Goal: Information Seeking & Learning: Find contact information

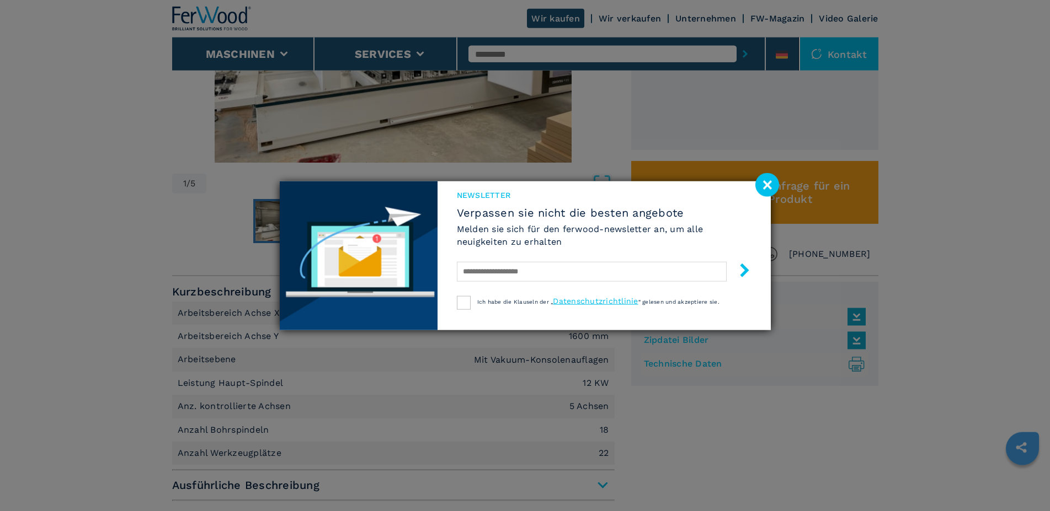
scroll to position [525, 0]
click at [765, 186] on image at bounding box center [767, 185] width 24 height 24
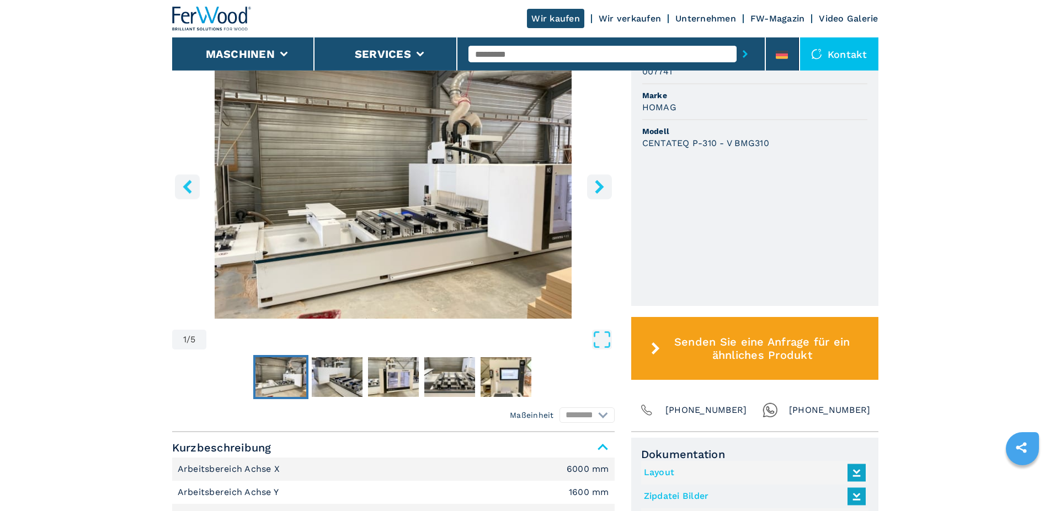
scroll to position [369, 0]
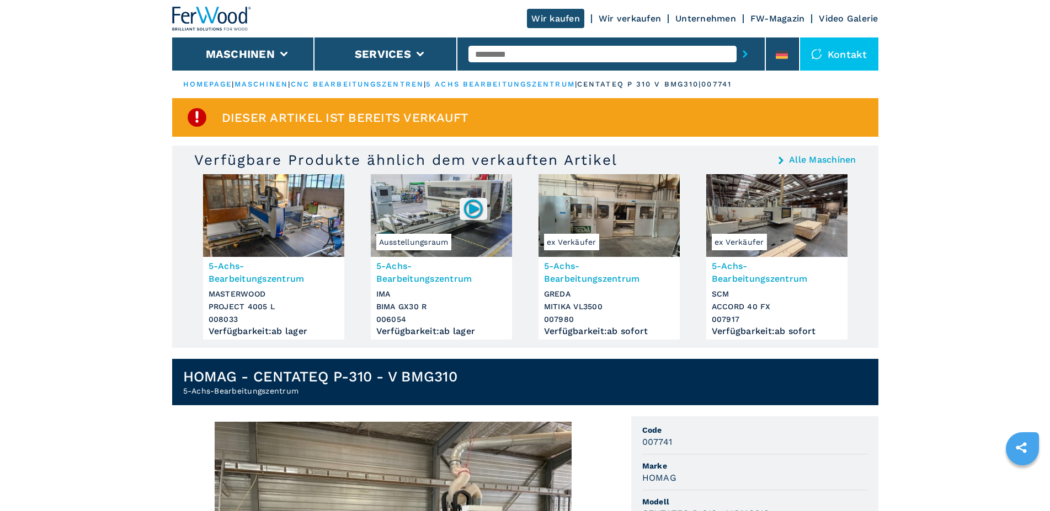
click at [630, 18] on link "Wir verkaufen" at bounding box center [630, 18] width 62 height 10
click at [392, 121] on span "Dieser Artikel ist bereits verkauft" at bounding box center [345, 117] width 247 height 13
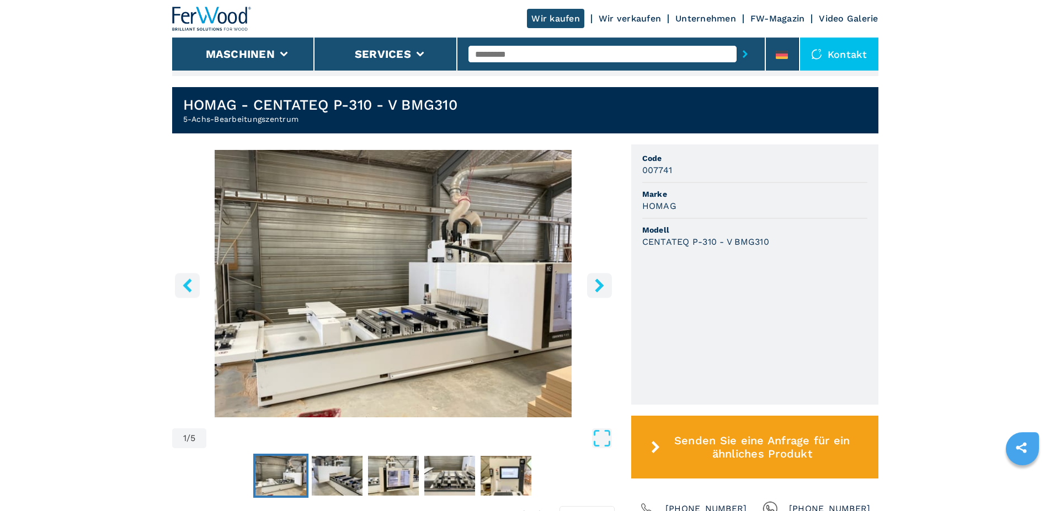
scroll to position [281, 0]
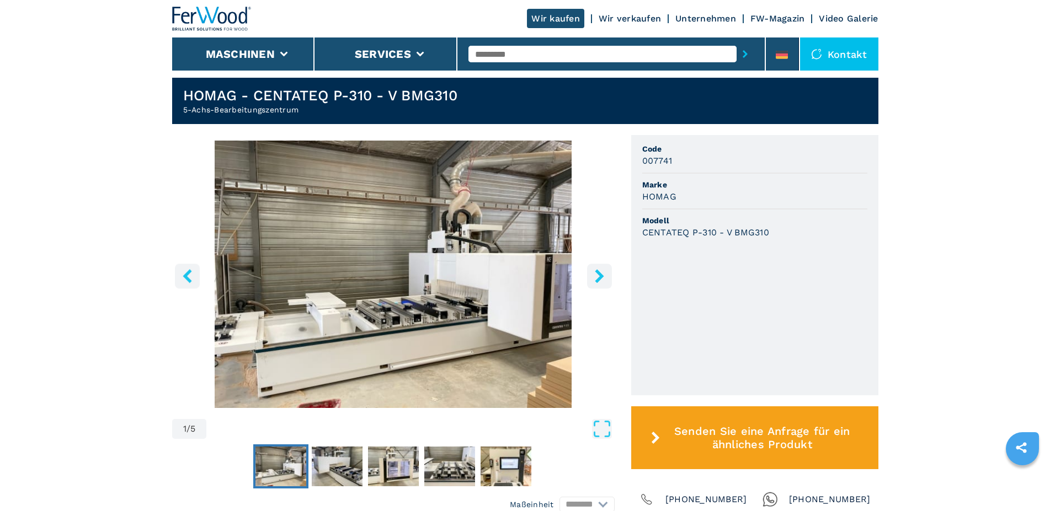
click at [598, 274] on icon "right-button" at bounding box center [599, 276] width 9 height 14
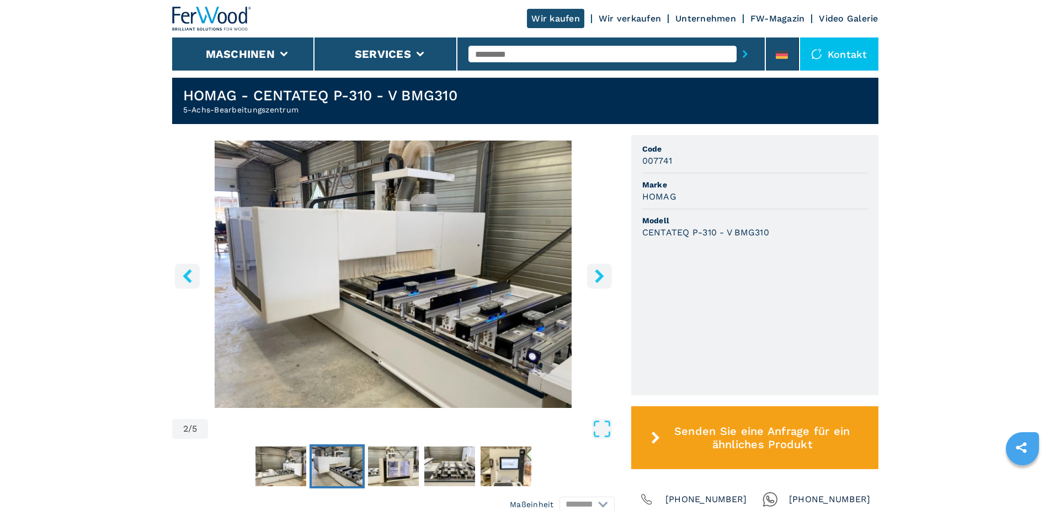
click at [598, 274] on icon "right-button" at bounding box center [599, 276] width 9 height 14
click at [599, 274] on icon "right-button" at bounding box center [599, 276] width 9 height 14
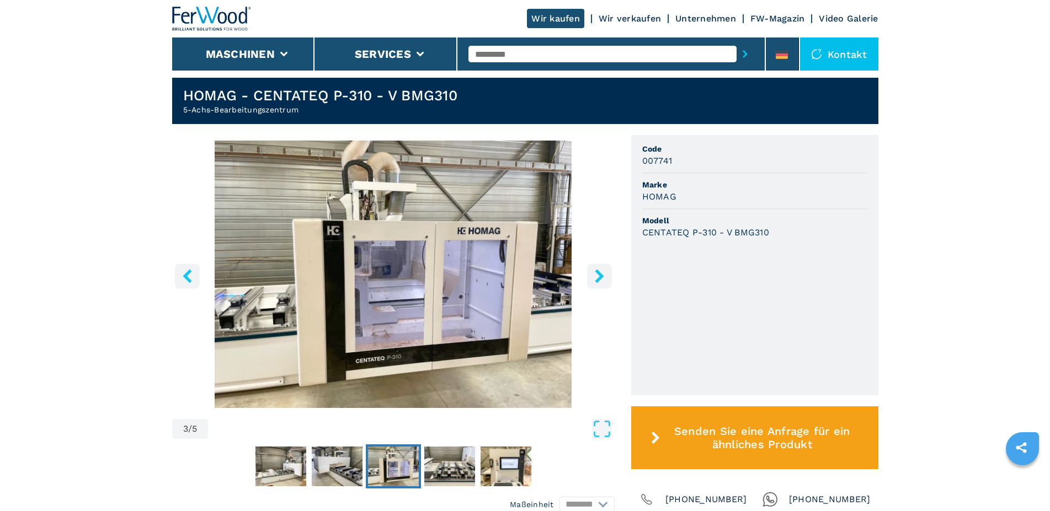
click at [599, 274] on icon "right-button" at bounding box center [599, 276] width 9 height 14
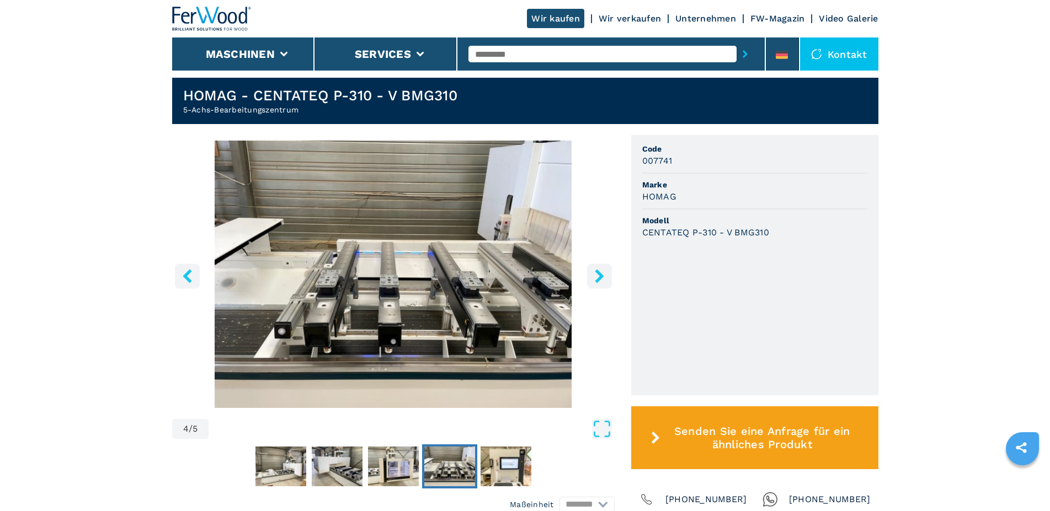
click at [599, 274] on icon "right-button" at bounding box center [599, 276] width 9 height 14
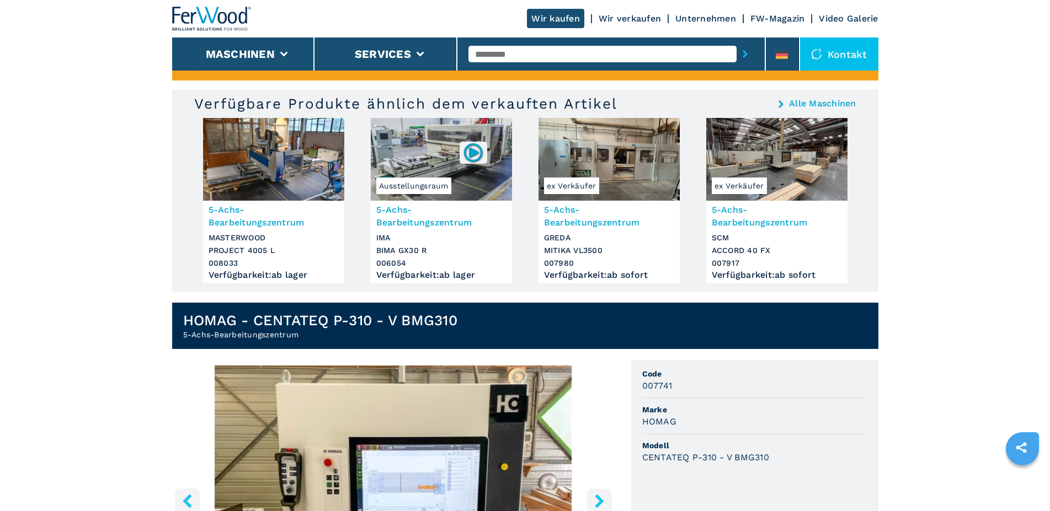
scroll to position [0, 0]
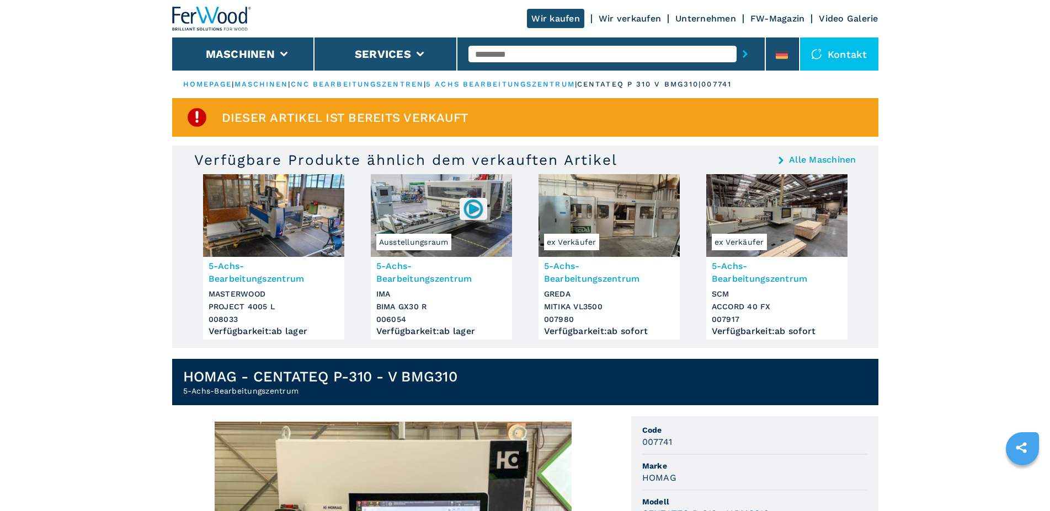
click at [285, 222] on img at bounding box center [273, 215] width 141 height 83
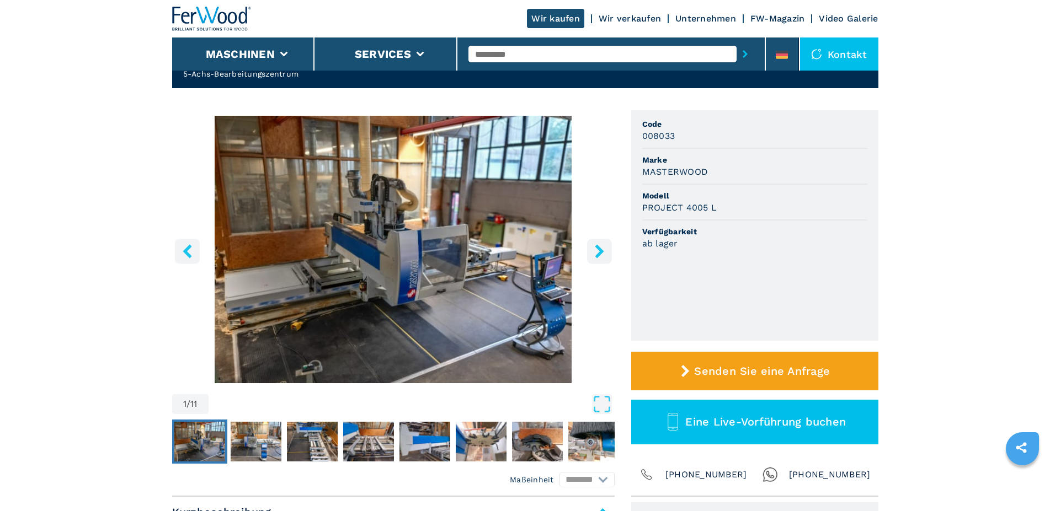
scroll to position [75, 0]
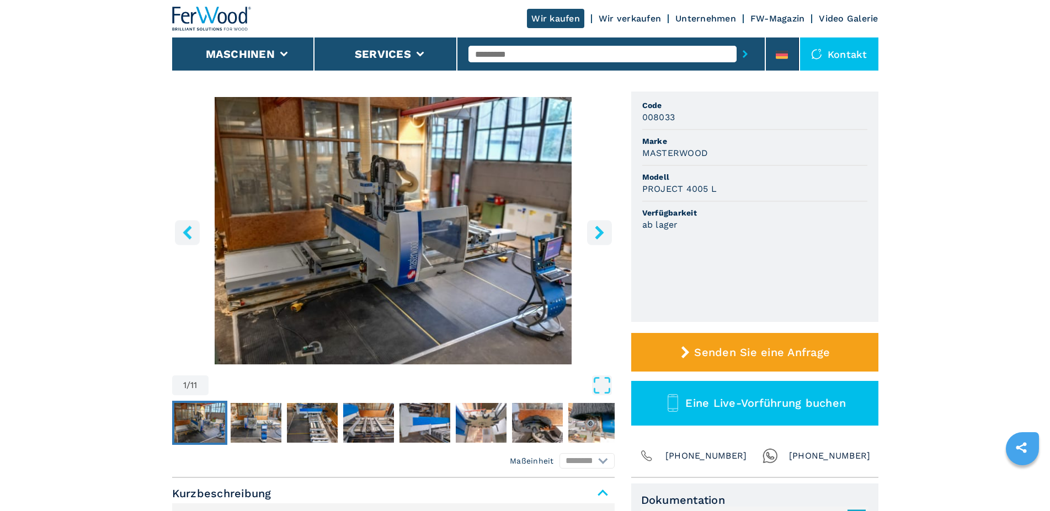
click at [599, 236] on icon "right-button" at bounding box center [599, 233] width 9 height 14
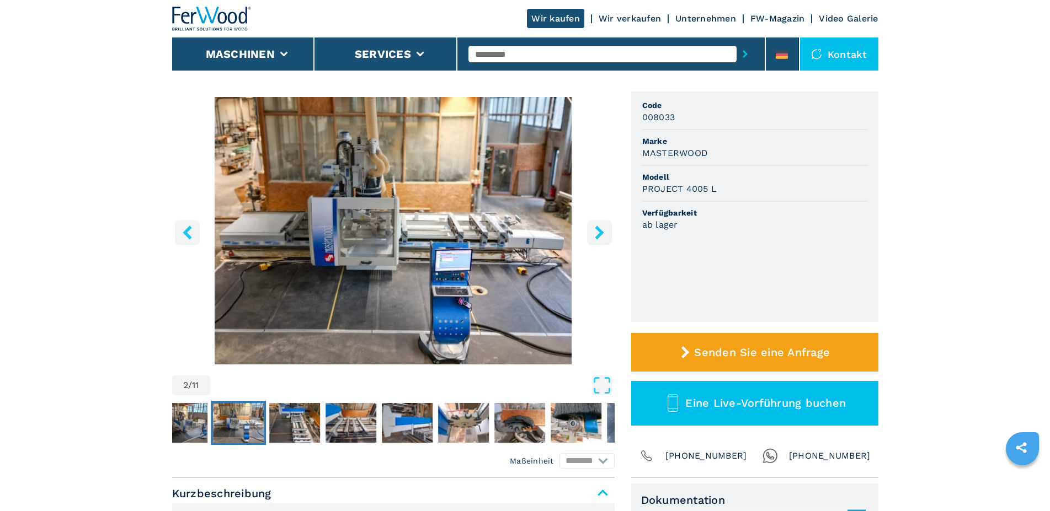
click at [599, 236] on icon "right-button" at bounding box center [599, 233] width 9 height 14
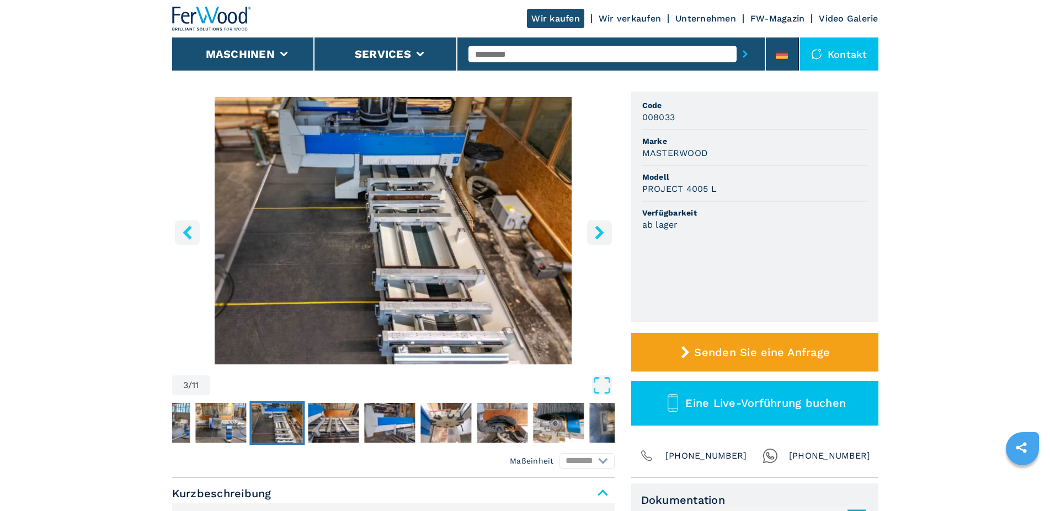
click at [599, 236] on icon "right-button" at bounding box center [599, 233] width 9 height 14
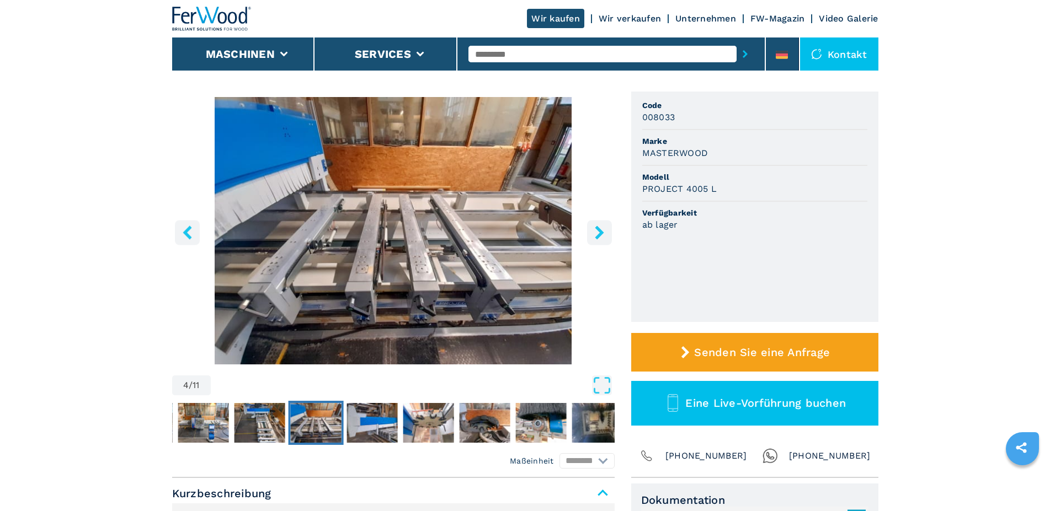
click at [599, 236] on icon "right-button" at bounding box center [599, 233] width 9 height 14
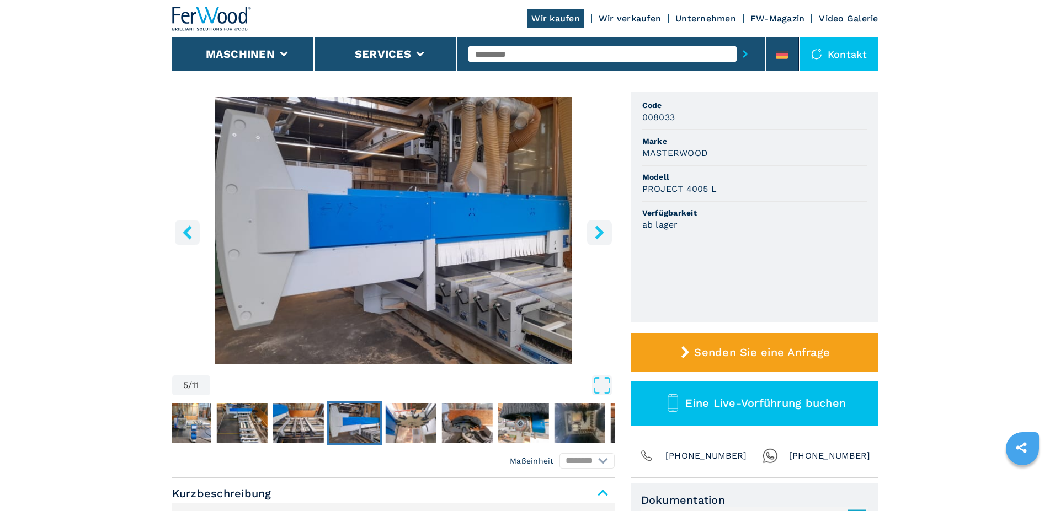
click at [599, 236] on icon "right-button" at bounding box center [599, 233] width 9 height 14
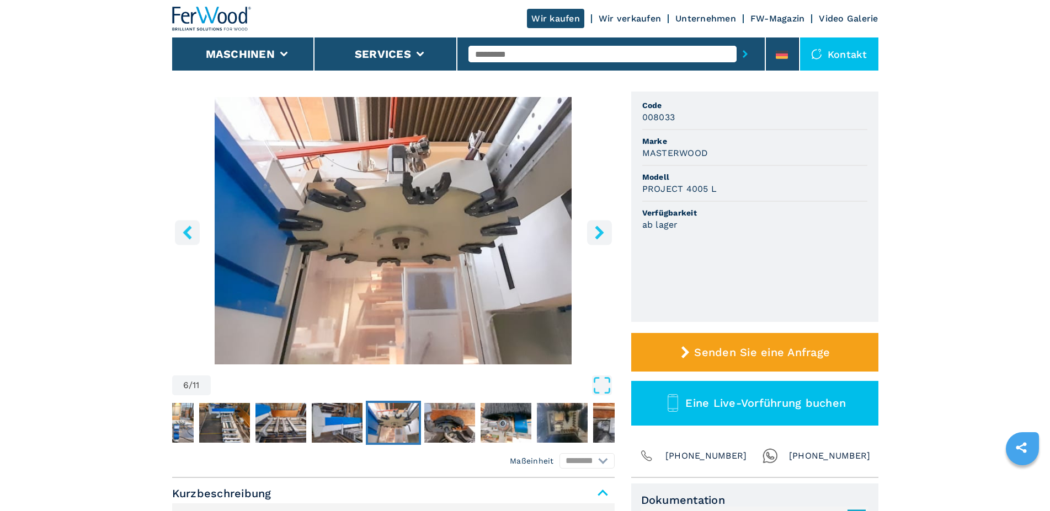
click at [599, 236] on icon "right-button" at bounding box center [599, 233] width 9 height 14
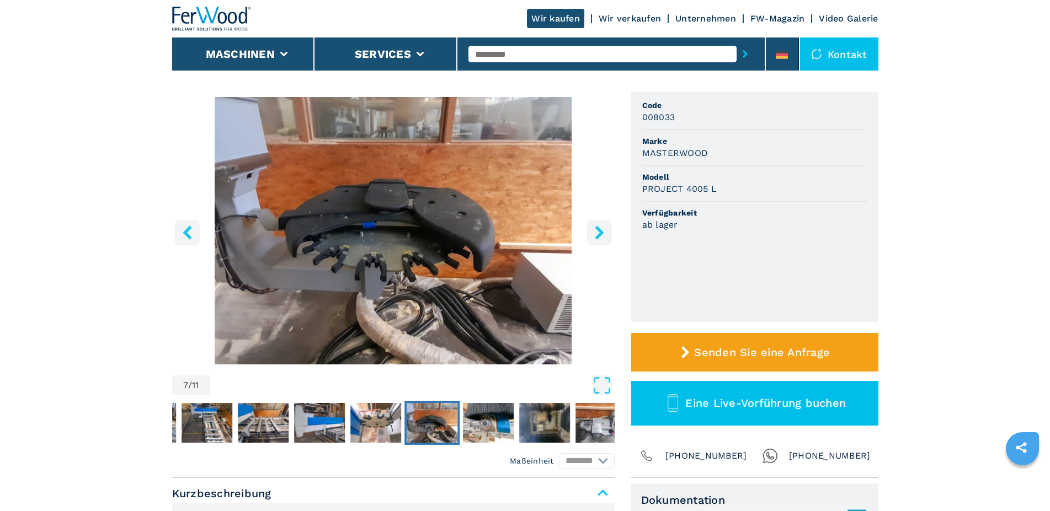
click at [599, 236] on icon "right-button" at bounding box center [599, 233] width 9 height 14
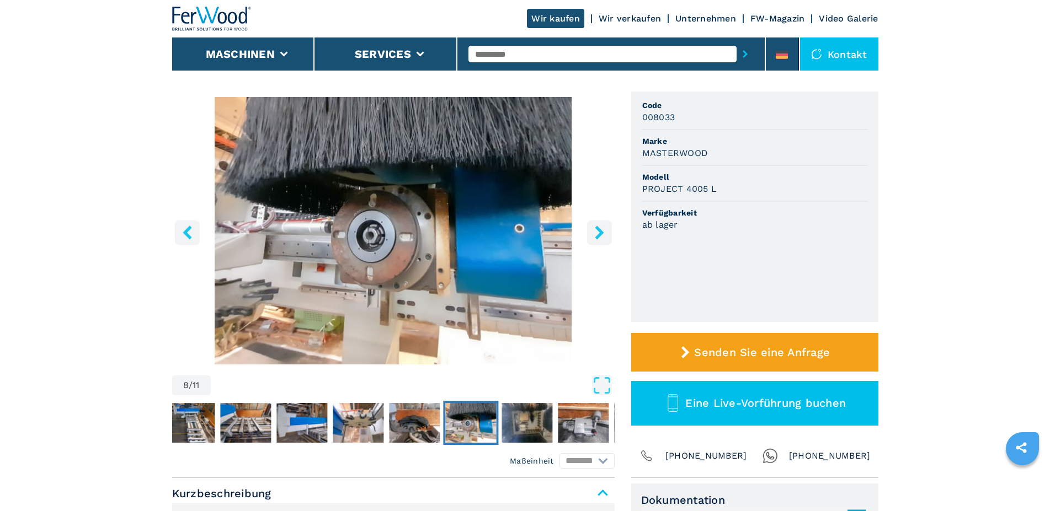
click at [599, 236] on icon "right-button" at bounding box center [599, 233] width 9 height 14
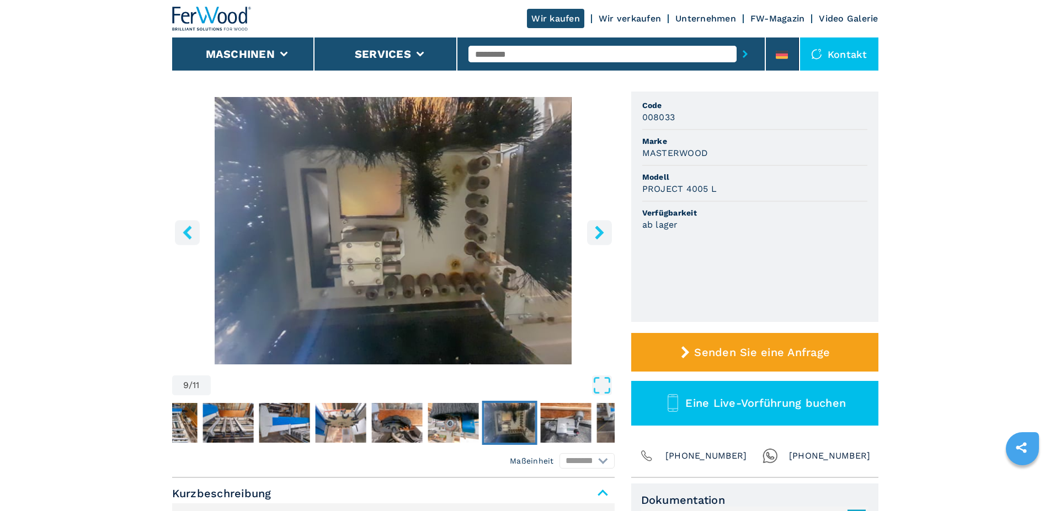
click at [599, 236] on icon "right-button" at bounding box center [599, 233] width 9 height 14
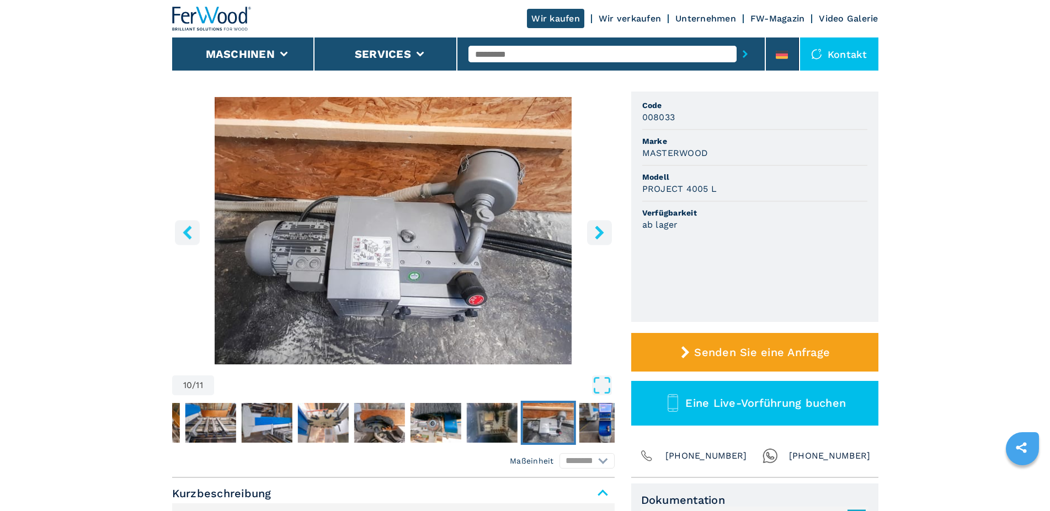
click at [599, 236] on icon "right-button" at bounding box center [599, 233] width 9 height 14
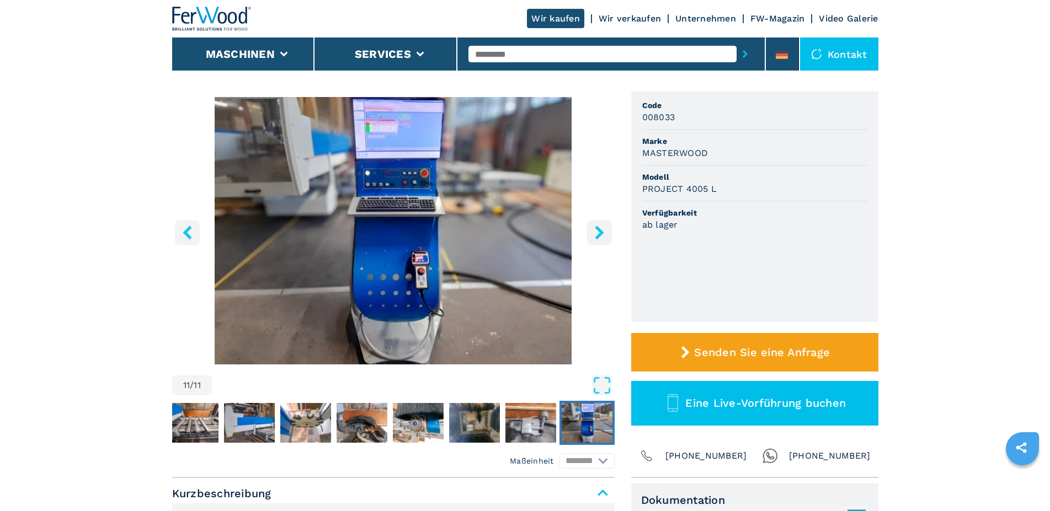
click at [599, 236] on icon "right-button" at bounding box center [599, 233] width 9 height 14
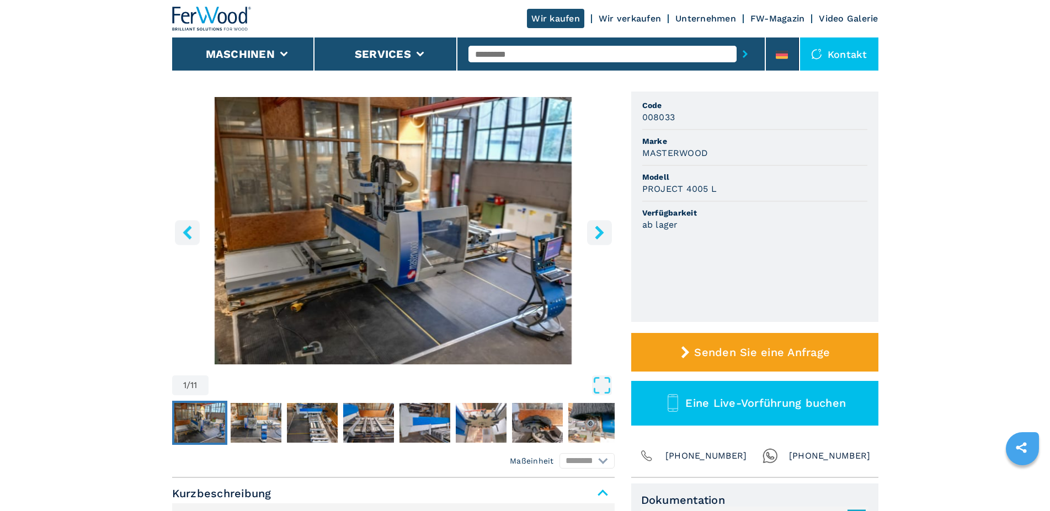
click at [599, 236] on icon "right-button" at bounding box center [599, 233] width 9 height 14
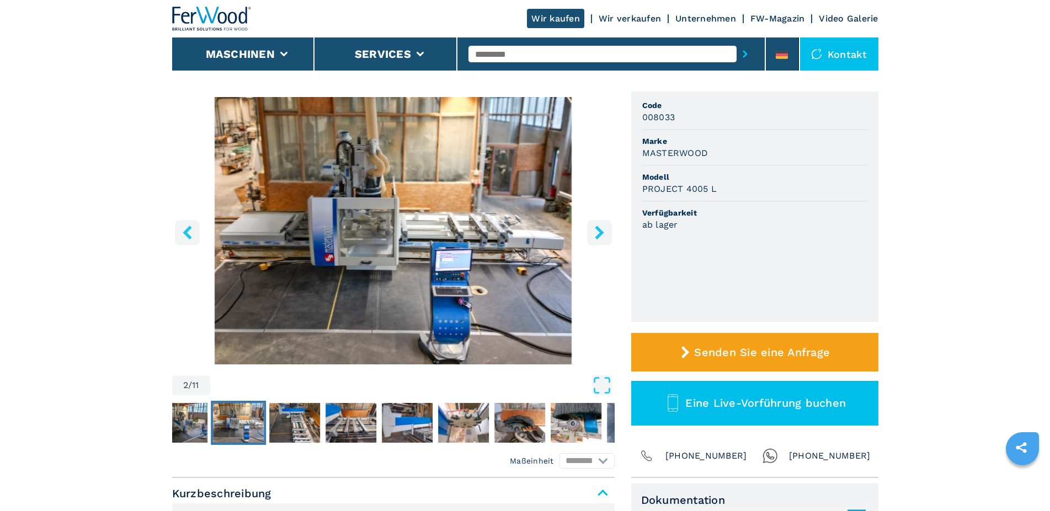
click at [599, 236] on icon "right-button" at bounding box center [599, 233] width 9 height 14
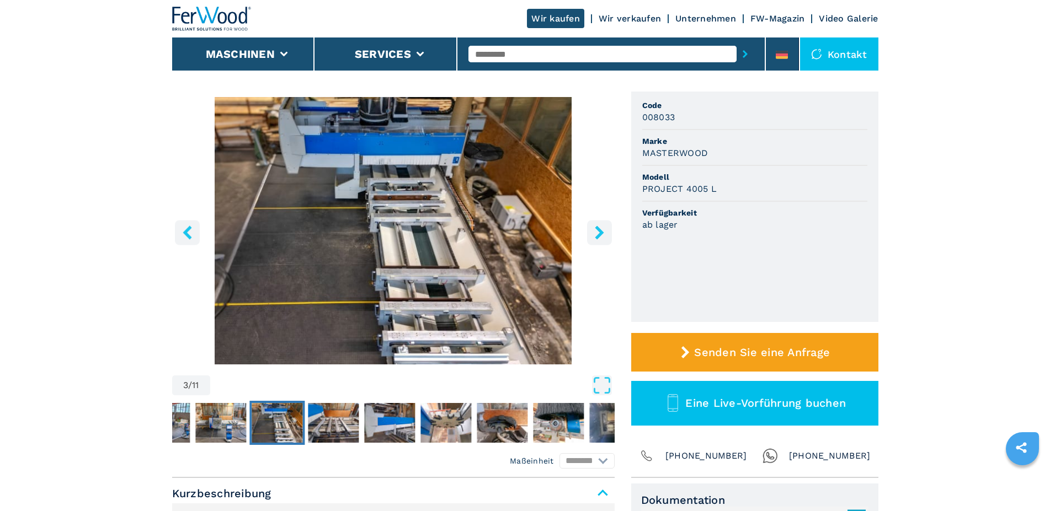
click at [599, 236] on icon "right-button" at bounding box center [599, 233] width 9 height 14
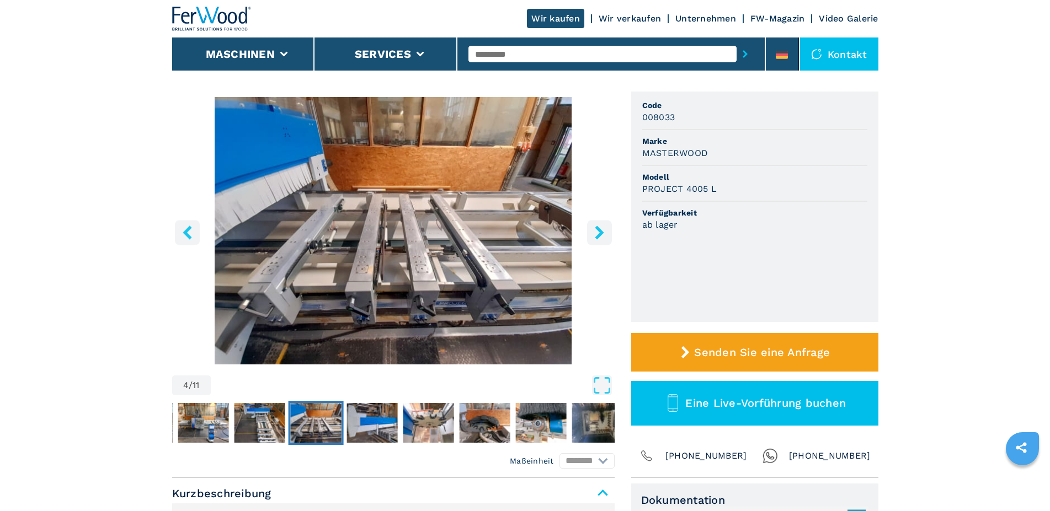
click at [599, 236] on icon "right-button" at bounding box center [599, 233] width 9 height 14
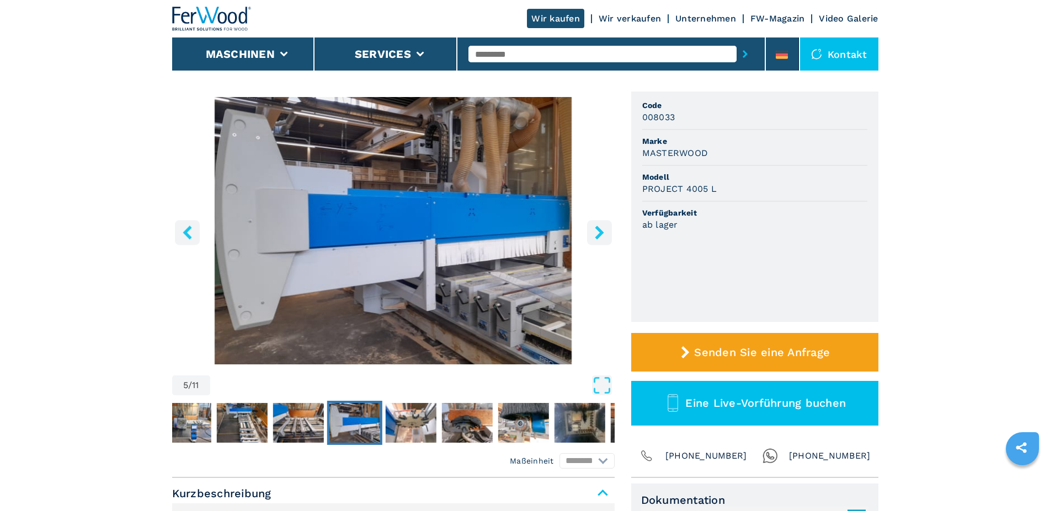
click at [599, 236] on icon "right-button" at bounding box center [599, 233] width 9 height 14
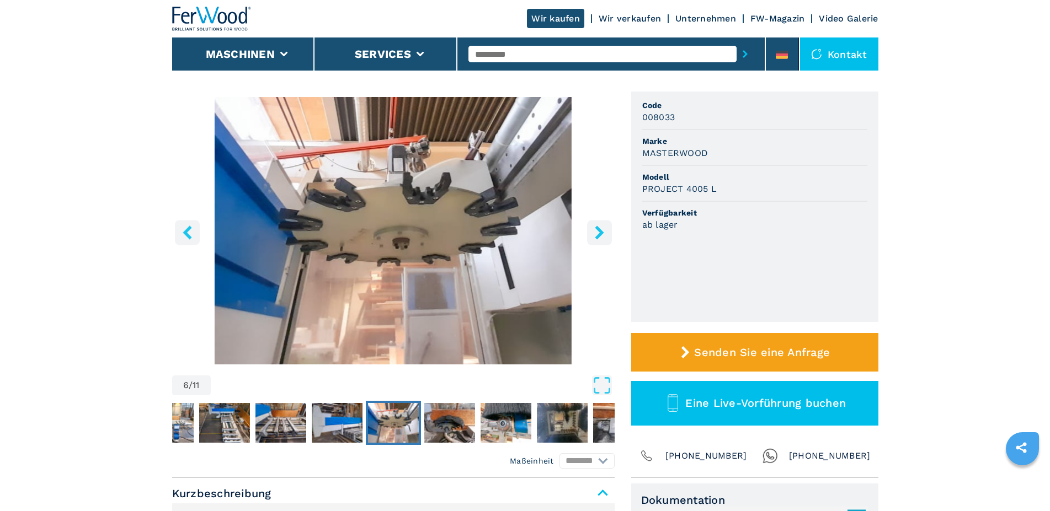
click at [599, 236] on icon "right-button" at bounding box center [599, 233] width 9 height 14
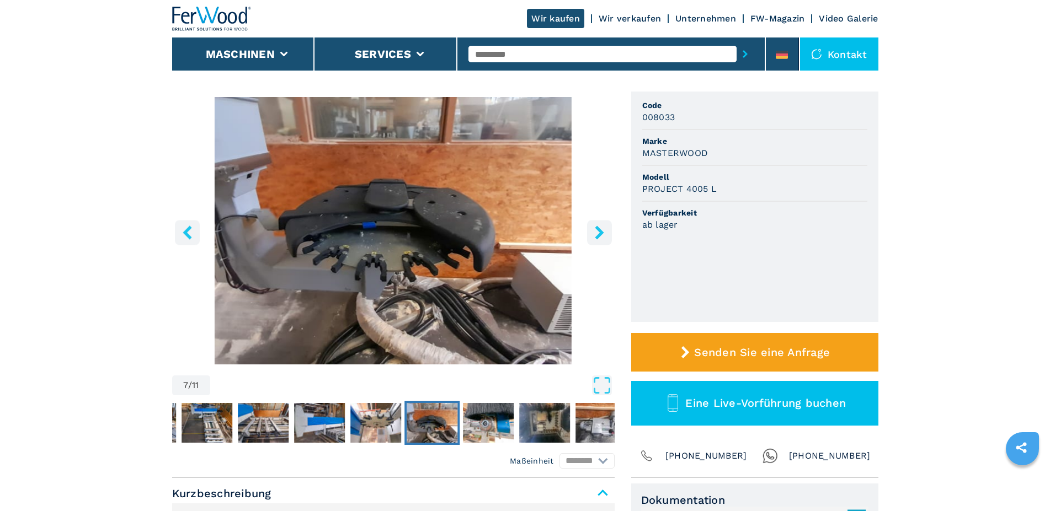
click at [599, 236] on icon "right-button" at bounding box center [599, 233] width 9 height 14
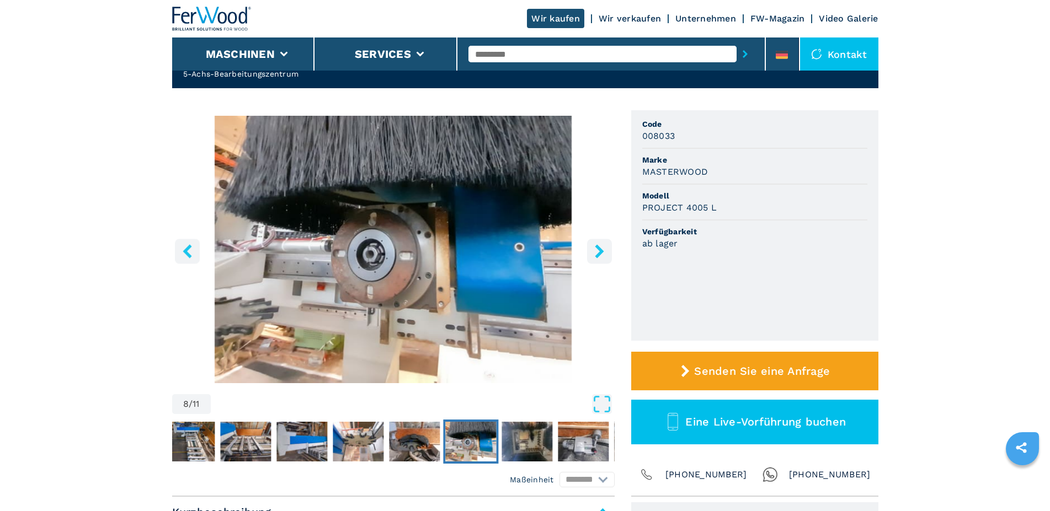
scroll to position [0, 0]
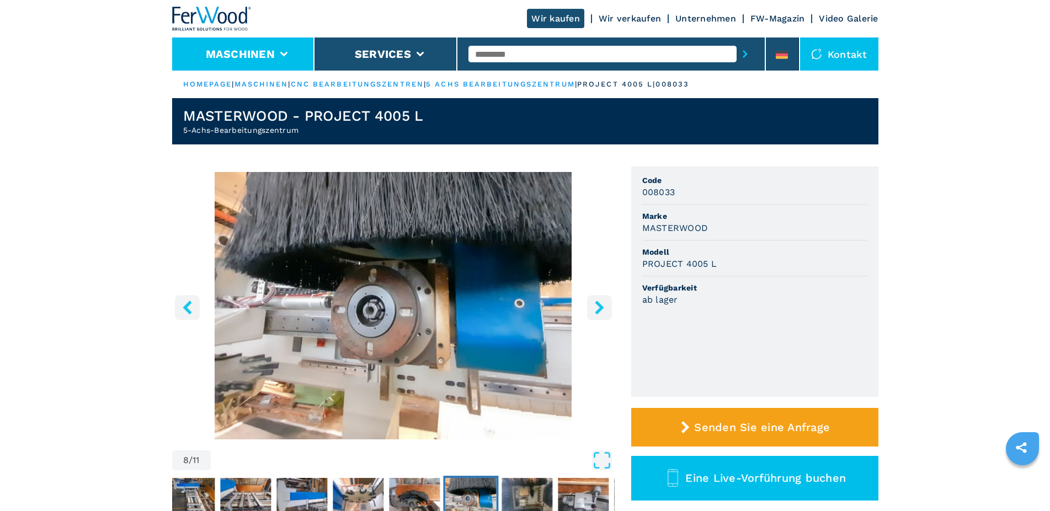
click at [259, 54] on button "Maschinen" at bounding box center [240, 53] width 69 height 13
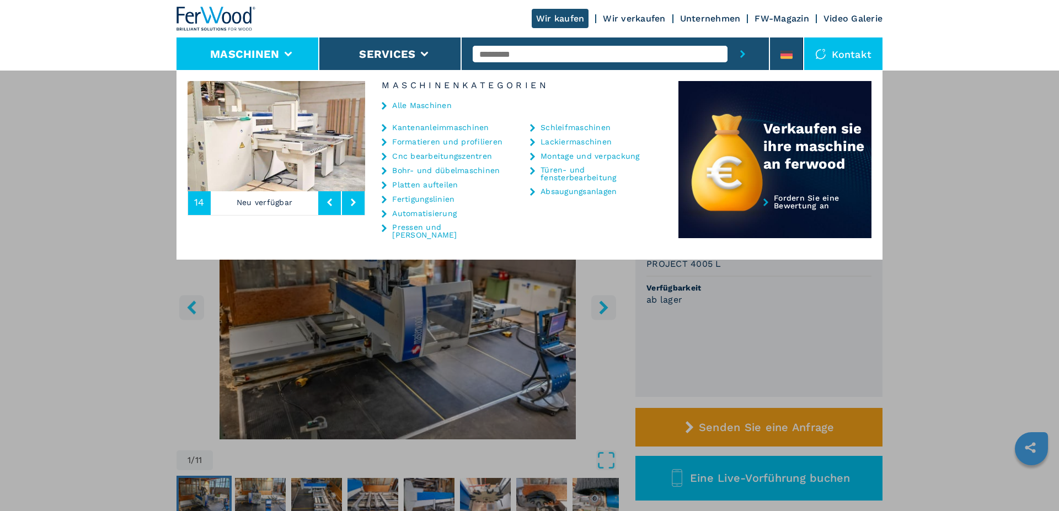
click at [422, 157] on link "Cnc bearbeitungszentren" at bounding box center [442, 156] width 100 height 8
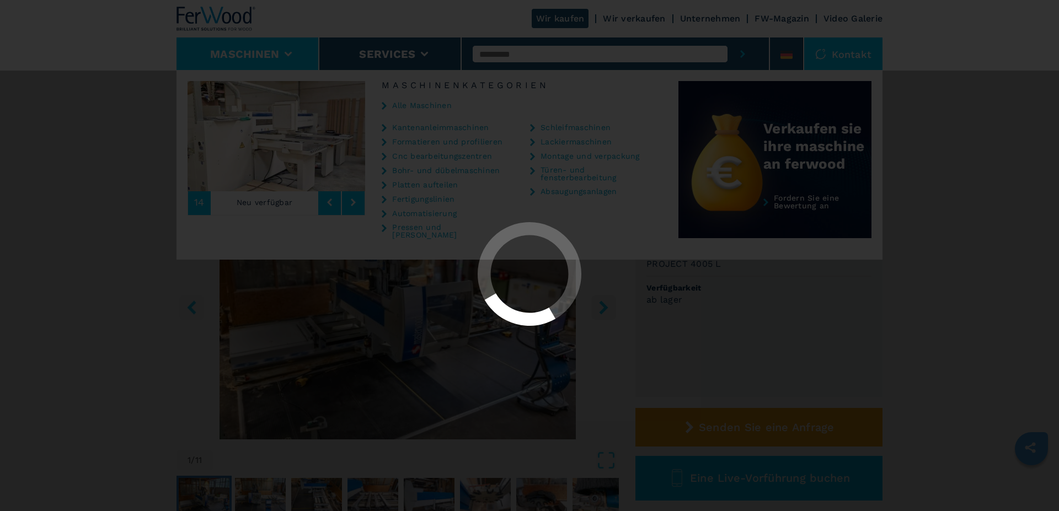
select select "**********"
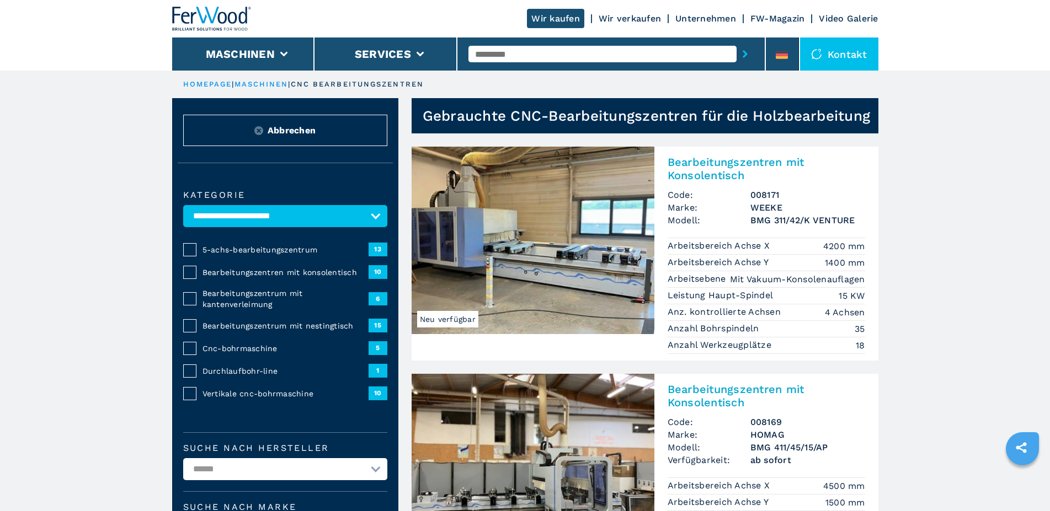
click at [855, 50] on div "Kontakt" at bounding box center [839, 54] width 78 height 33
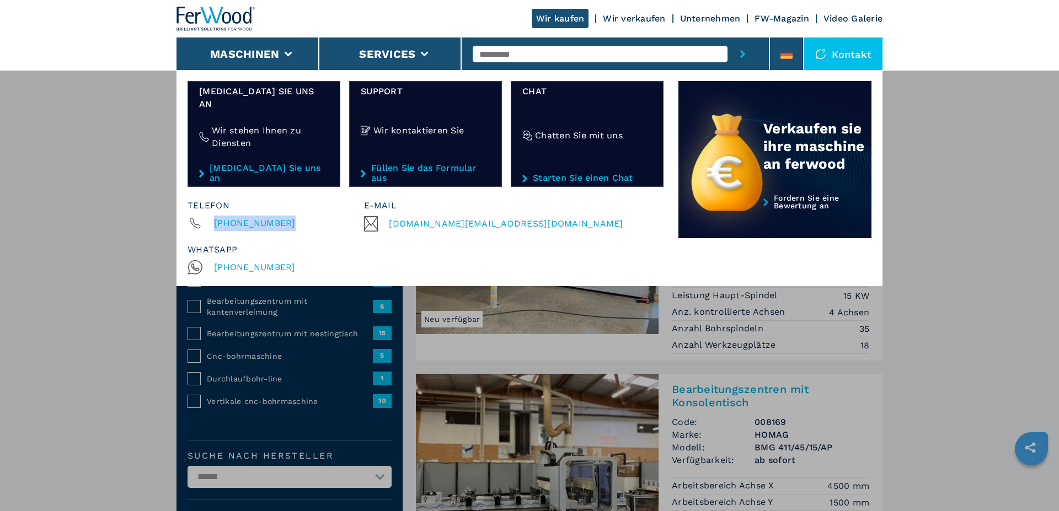
drag, startPoint x: 212, startPoint y: 200, endPoint x: 285, endPoint y: 203, distance: 72.3
click at [285, 216] on div "[PHONE_NUMBER]" at bounding box center [242, 223] width 108 height 15
copy span "[PHONE_NUMBER]"
click at [770, 19] on link "FW-Magazin" at bounding box center [782, 18] width 55 height 10
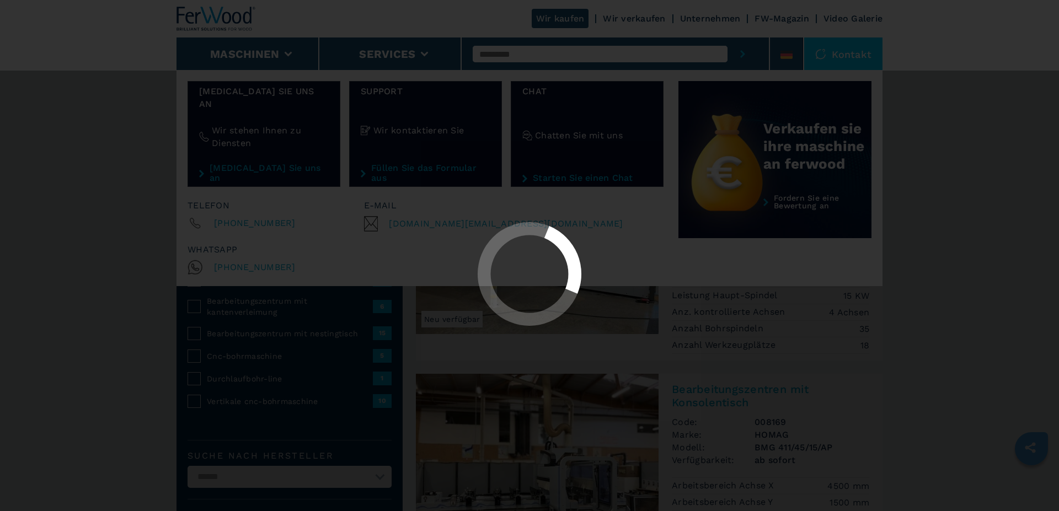
click at [772, 18] on div at bounding box center [529, 255] width 1059 height 511
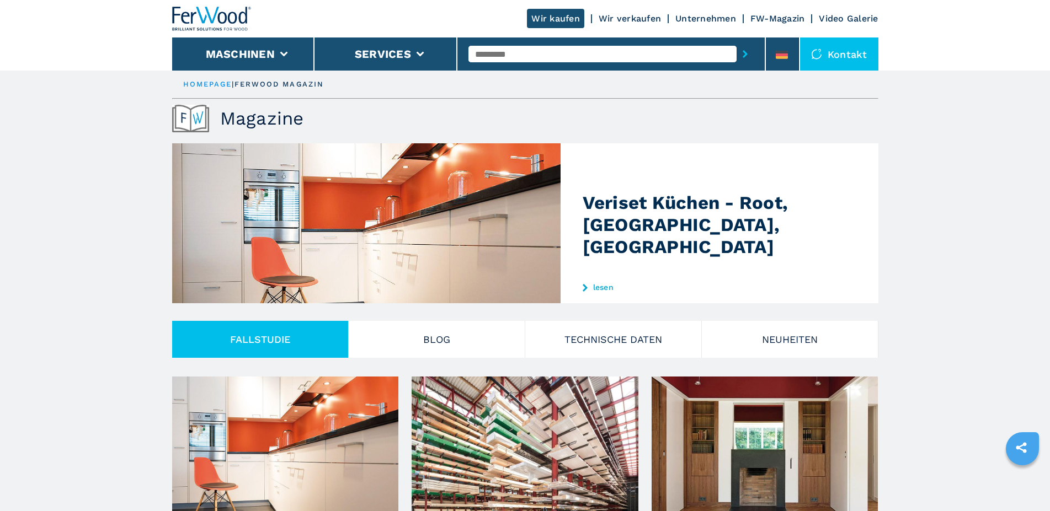
click at [690, 15] on link "Unternehmen" at bounding box center [705, 18] width 61 height 10
